Goal: Task Accomplishment & Management: Manage account settings

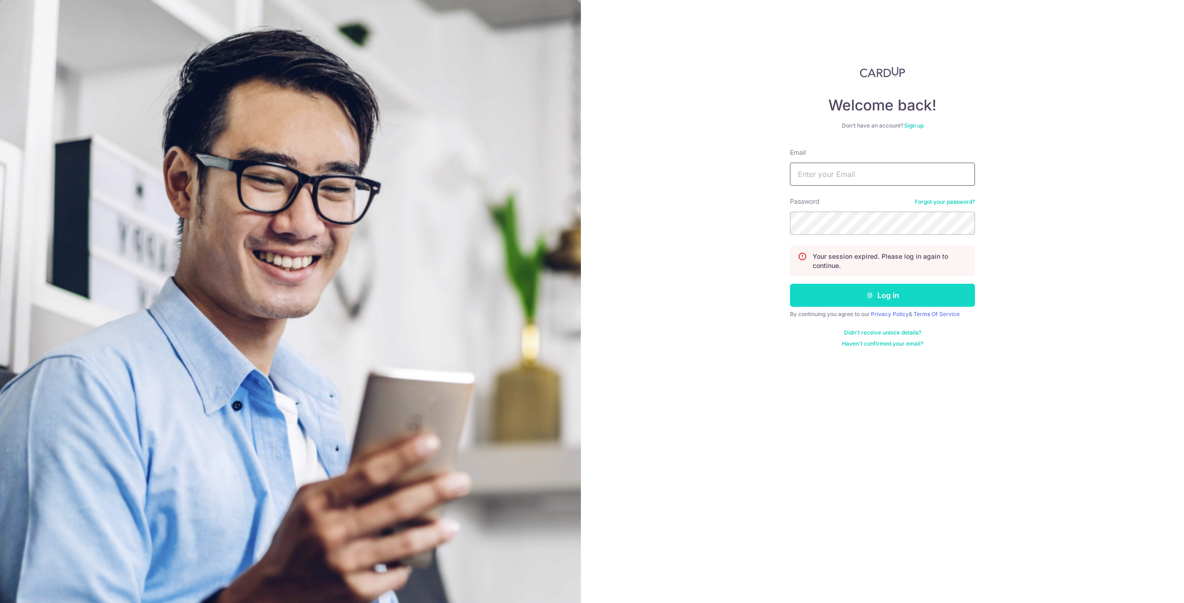
type input "[PERSON_NAME][EMAIL_ADDRESS][PERSON_NAME][DOMAIN_NAME]"
click at [863, 303] on button "Log in" at bounding box center [882, 295] width 185 height 23
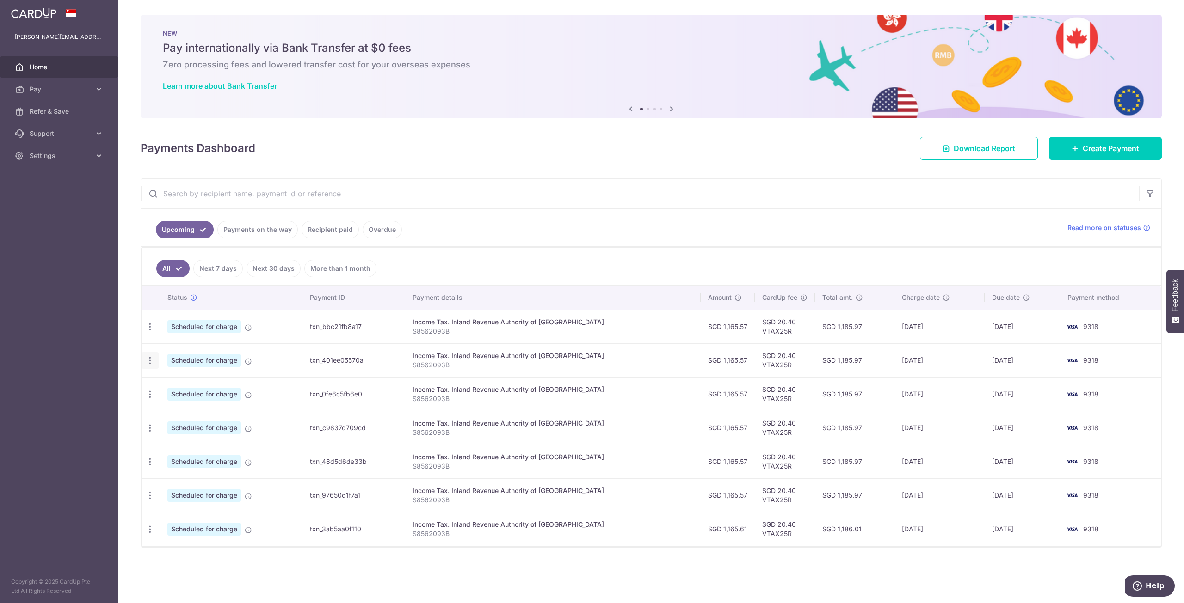
click at [153, 332] on icon "button" at bounding box center [150, 327] width 10 height 10
click at [153, 359] on icon "button" at bounding box center [150, 361] width 10 height 10
